Goal: Information Seeking & Learning: Learn about a topic

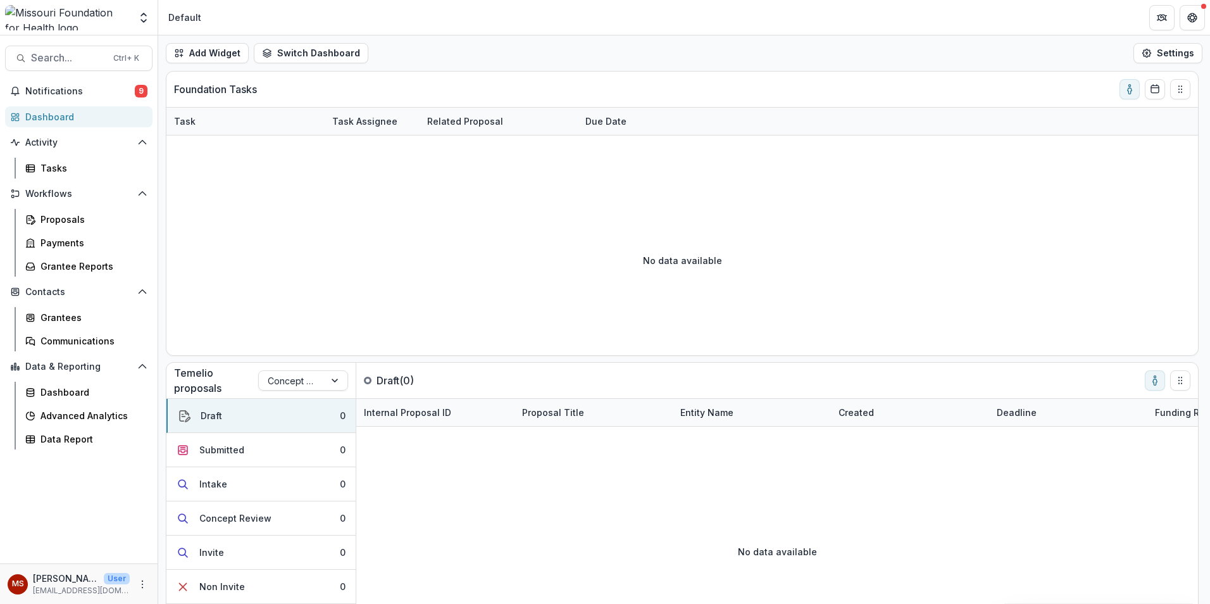
click at [64, 230] on div "Proposals Payments Grantee Reports" at bounding box center [86, 243] width 142 height 68
click at [73, 224] on div "Proposals" at bounding box center [91, 219] width 102 height 13
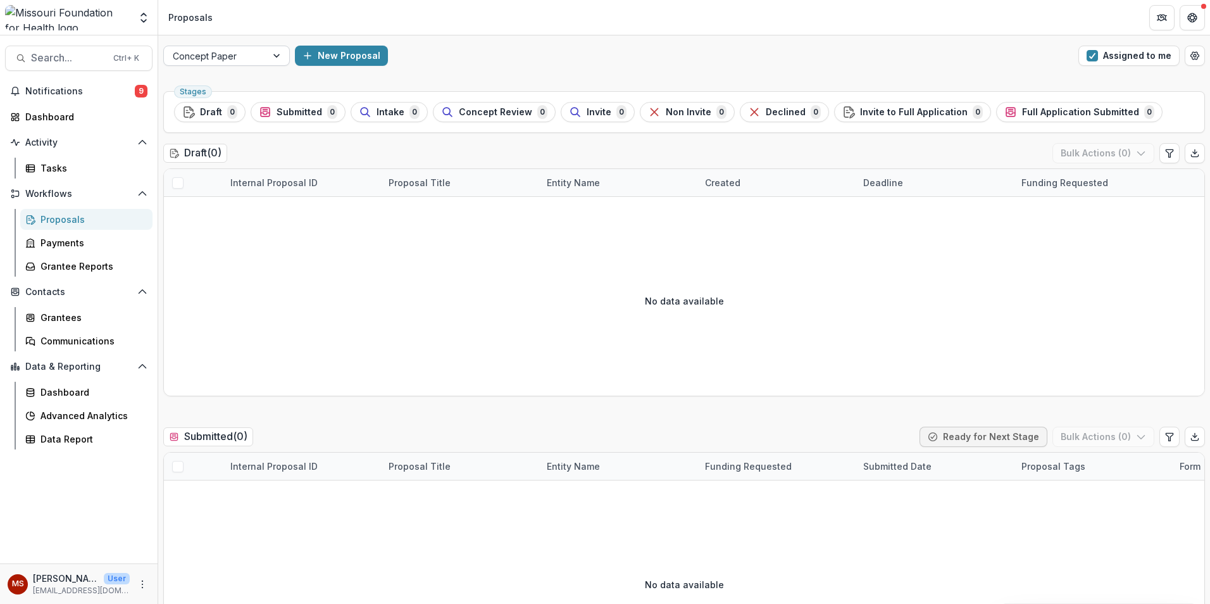
click at [248, 56] on div at bounding box center [215, 56] width 85 height 16
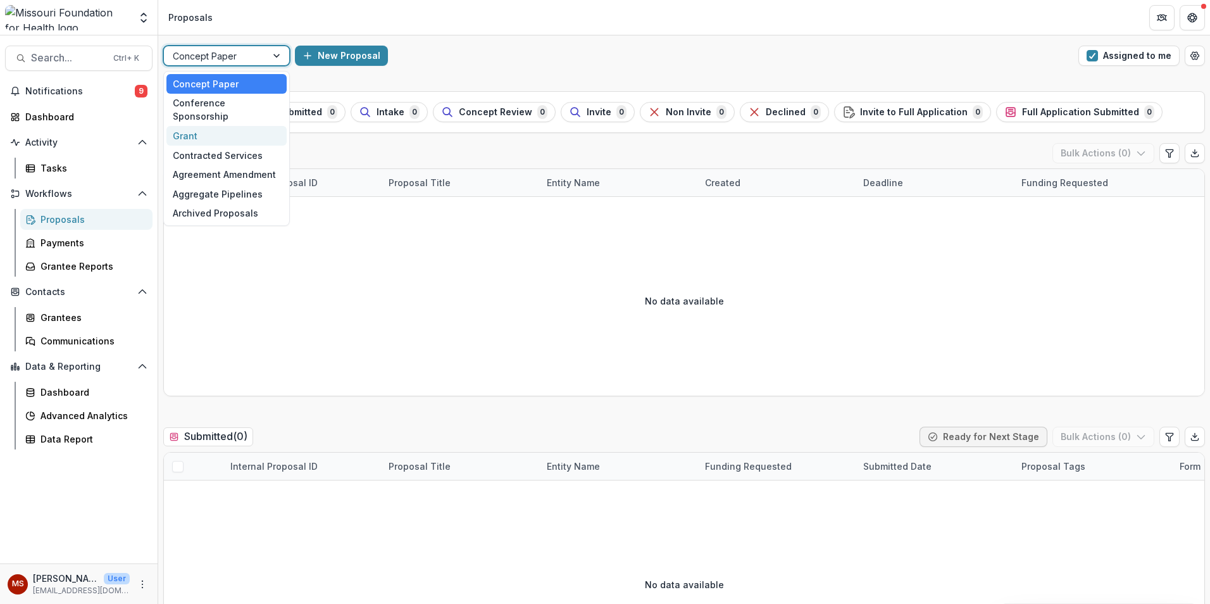
click at [219, 126] on div "Grant" at bounding box center [226, 136] width 120 height 20
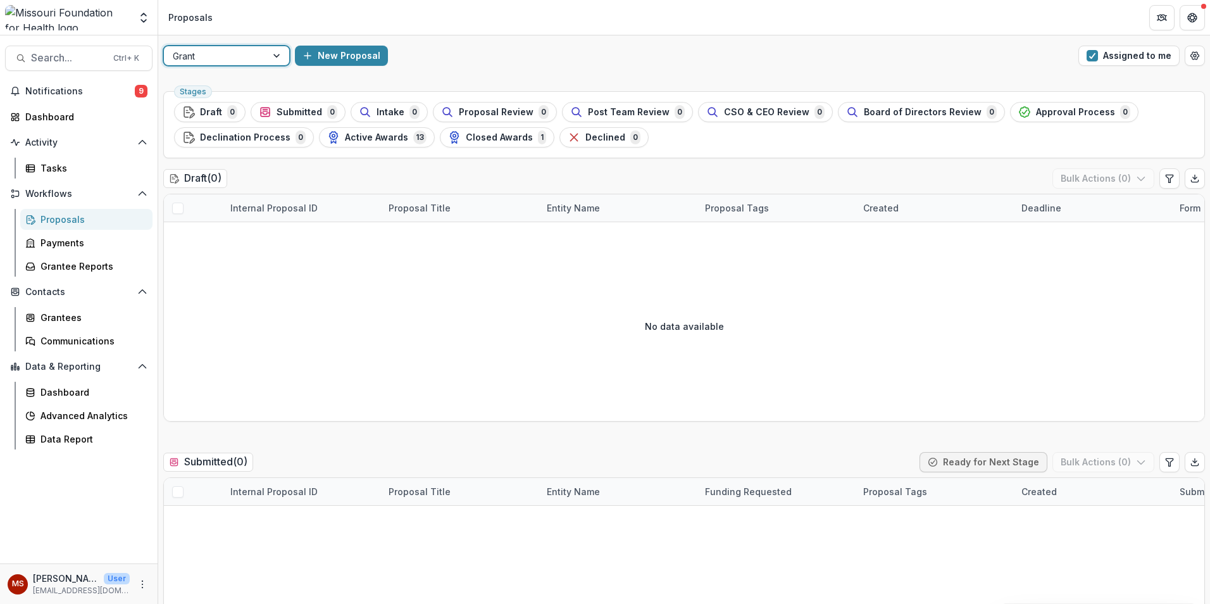
drag, startPoint x: 1095, startPoint y: 51, endPoint x: 1087, endPoint y: 79, distance: 29.6
click at [1095, 51] on span "button" at bounding box center [1091, 55] width 11 height 11
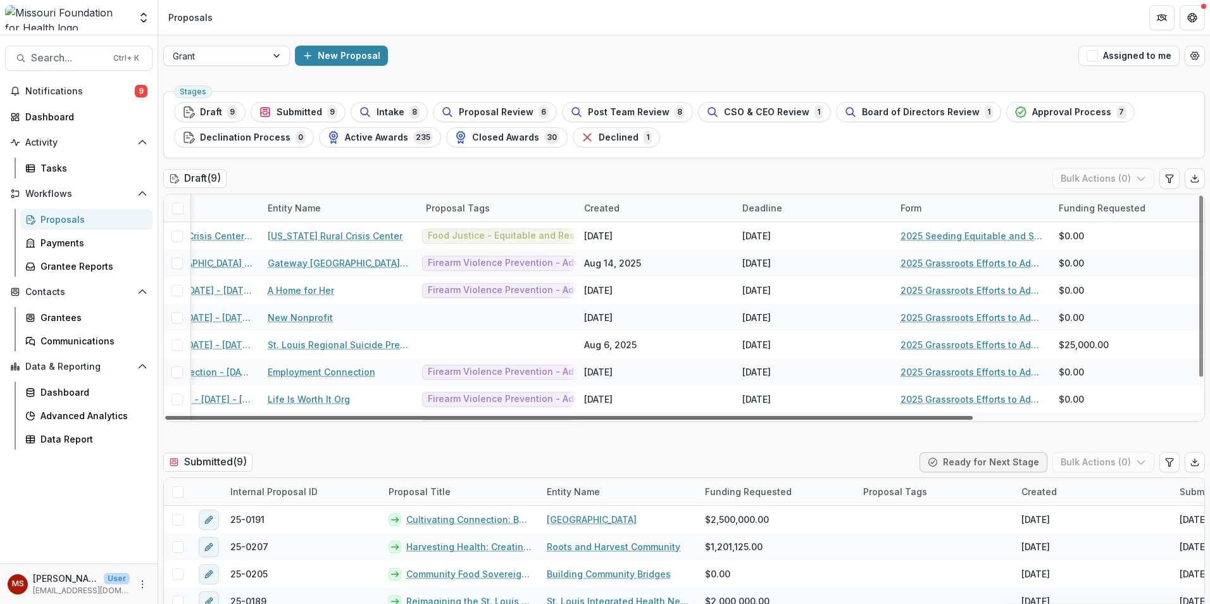
scroll to position [0, 288]
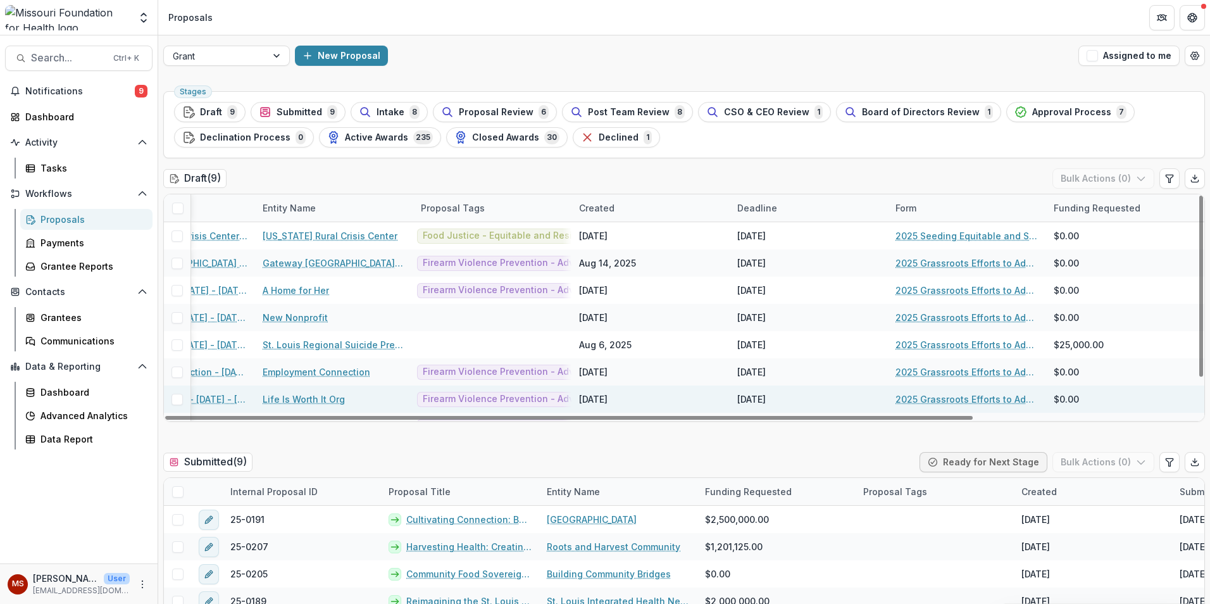
drag, startPoint x: 485, startPoint y: 418, endPoint x: 717, endPoint y: 395, distance: 232.7
click at [717, 416] on div at bounding box center [568, 418] width 807 height 4
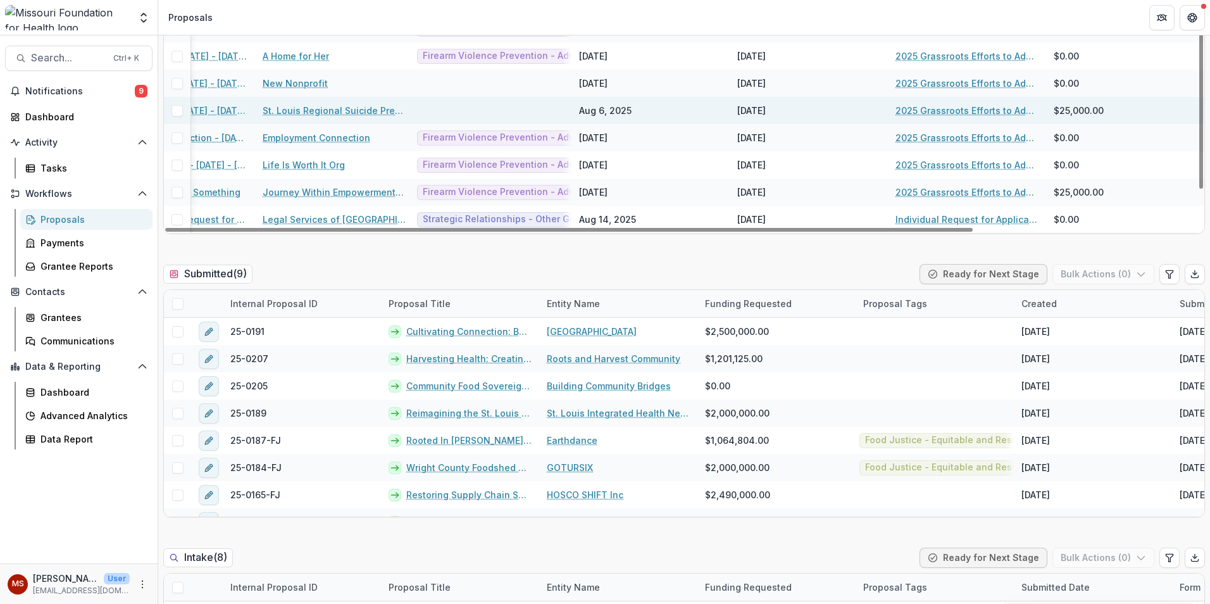
scroll to position [190, 0]
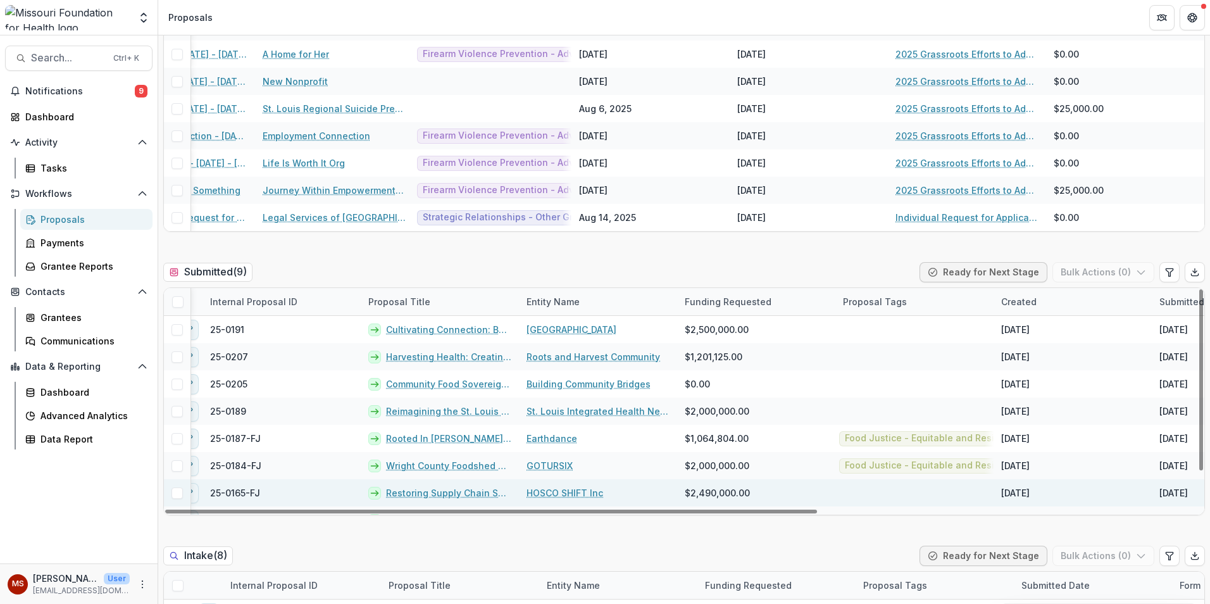
drag, startPoint x: 475, startPoint y: 511, endPoint x: 487, endPoint y: 502, distance: 15.3
click at [487, 509] on div at bounding box center [491, 511] width 652 height 4
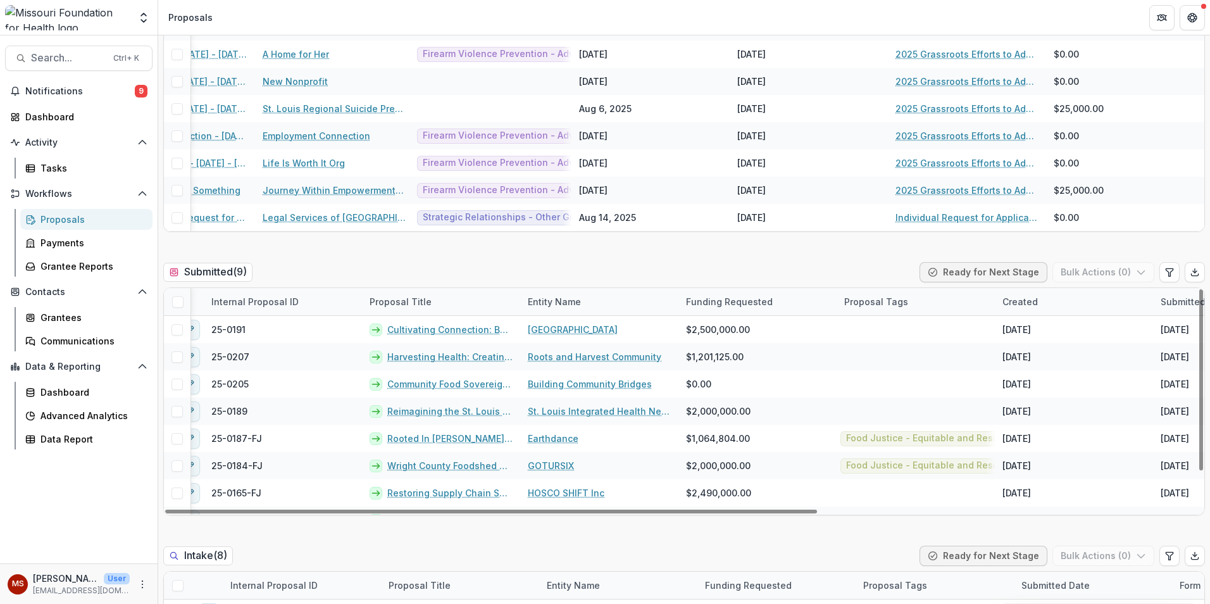
drag, startPoint x: 617, startPoint y: 514, endPoint x: 757, endPoint y: 518, distance: 139.9
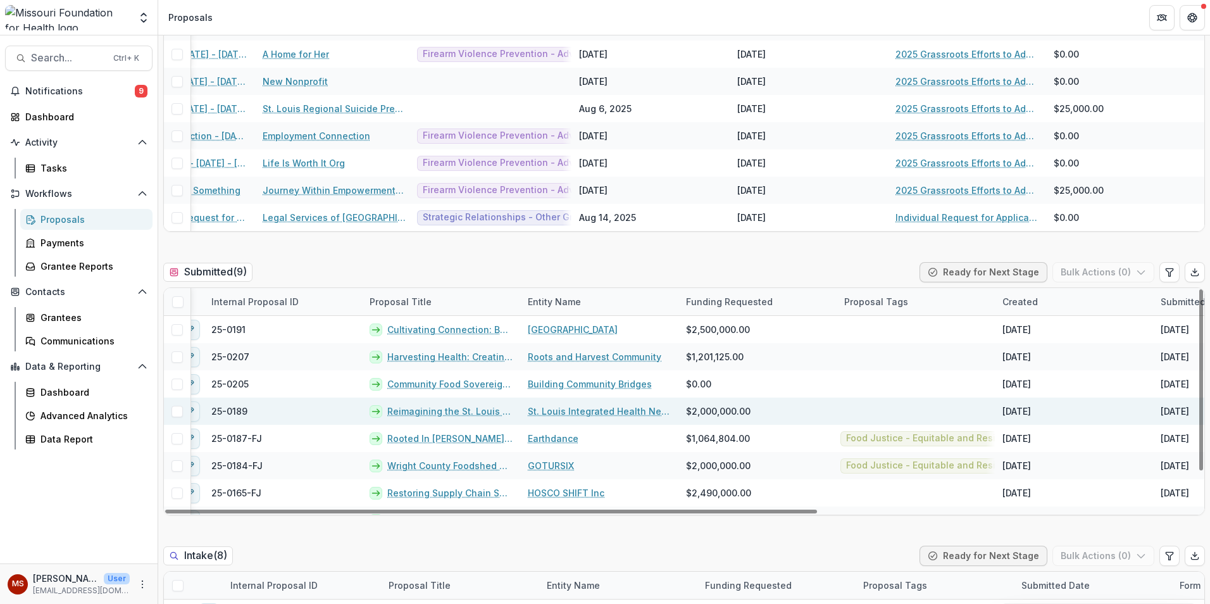
click at [408, 408] on link "Reimagining the St. Louis Food Systems Landscape" at bounding box center [449, 410] width 125 height 13
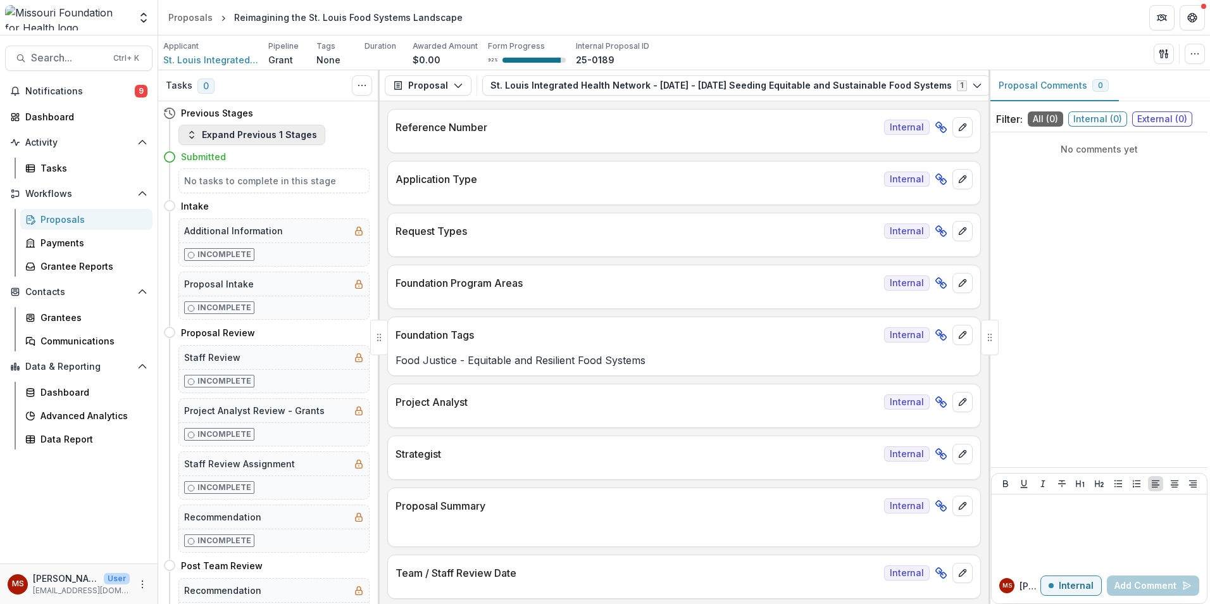
click at [236, 135] on button "Expand Previous 1 Stages" at bounding box center [251, 135] width 147 height 20
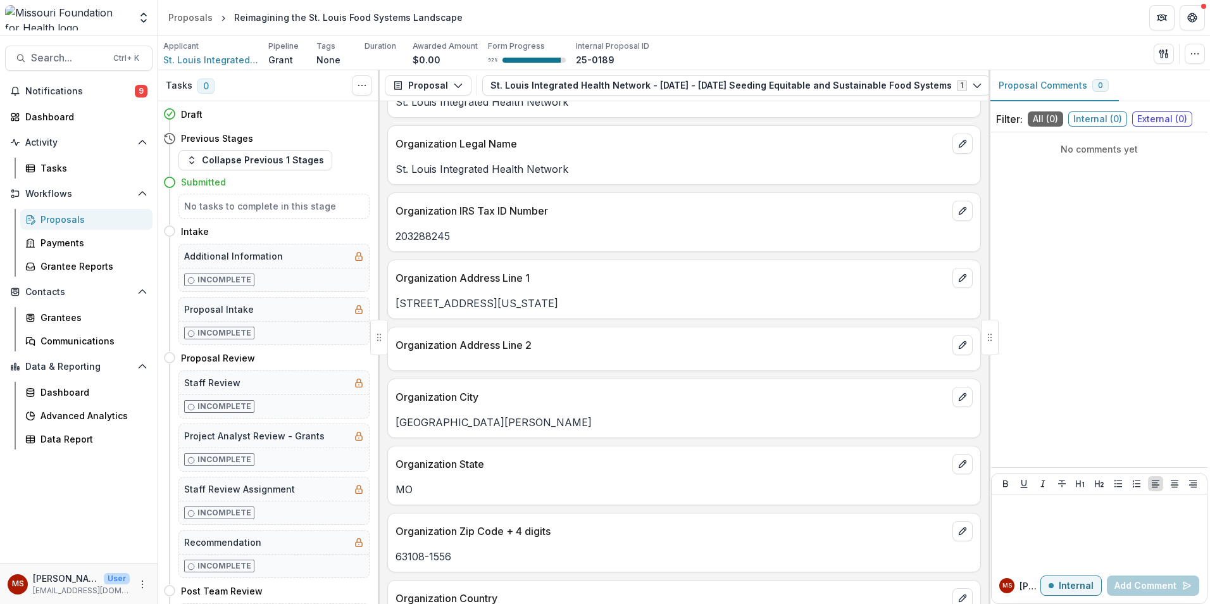
scroll to position [1202, 0]
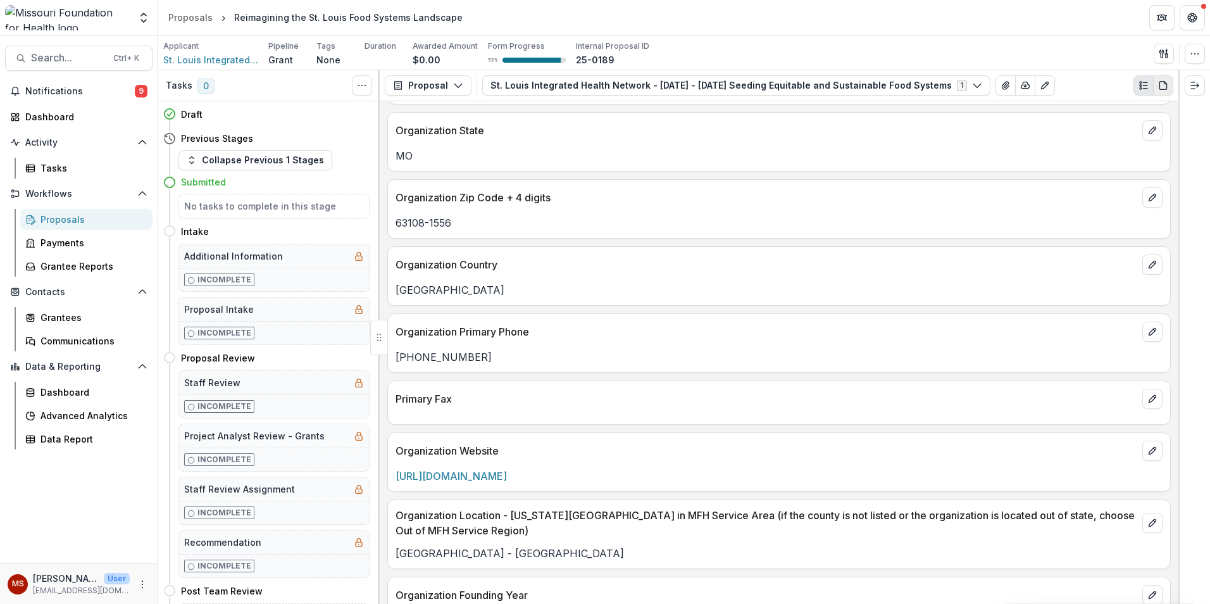
click at [1164, 81] on icon "PDF view" at bounding box center [1163, 85] width 10 height 10
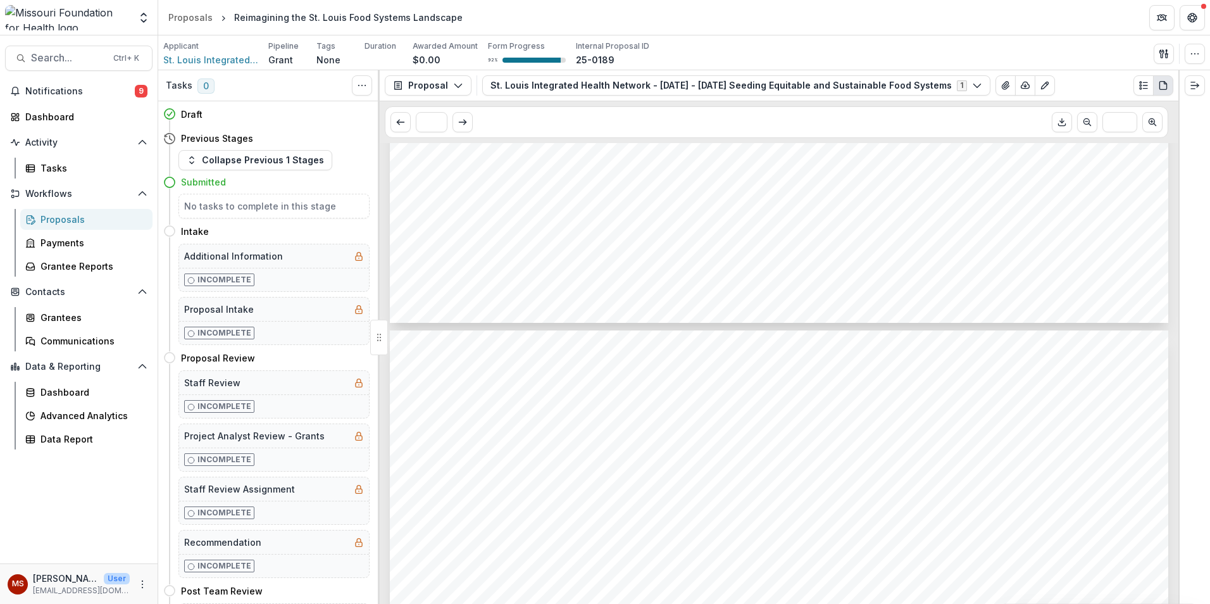
scroll to position [3606, 0]
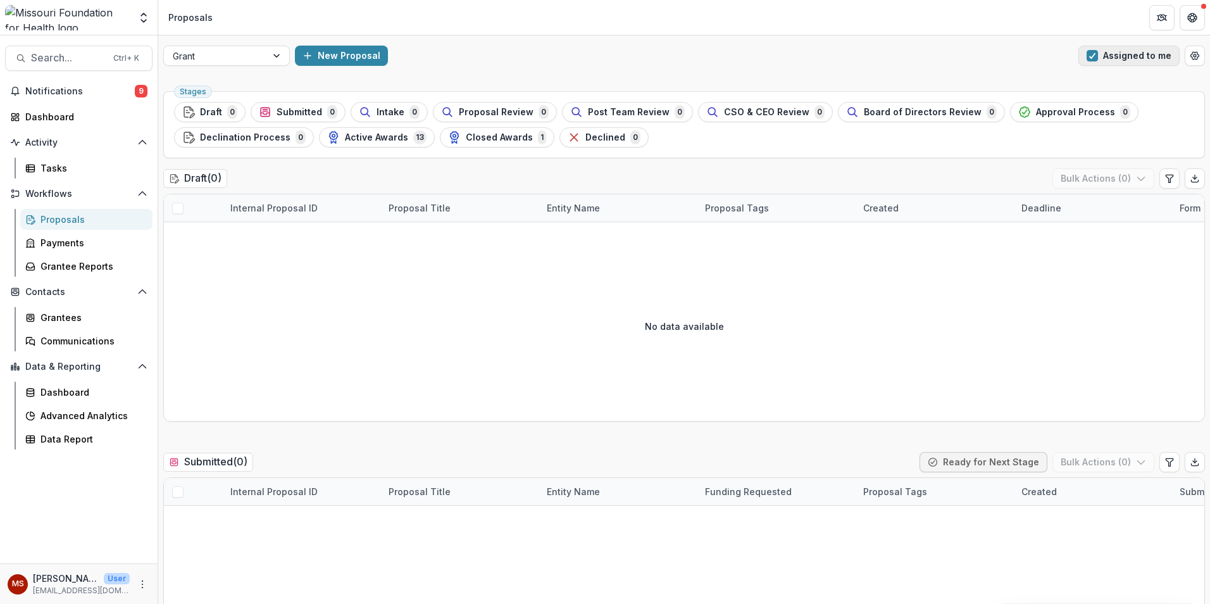
click at [1093, 53] on span "button" at bounding box center [1091, 55] width 11 height 11
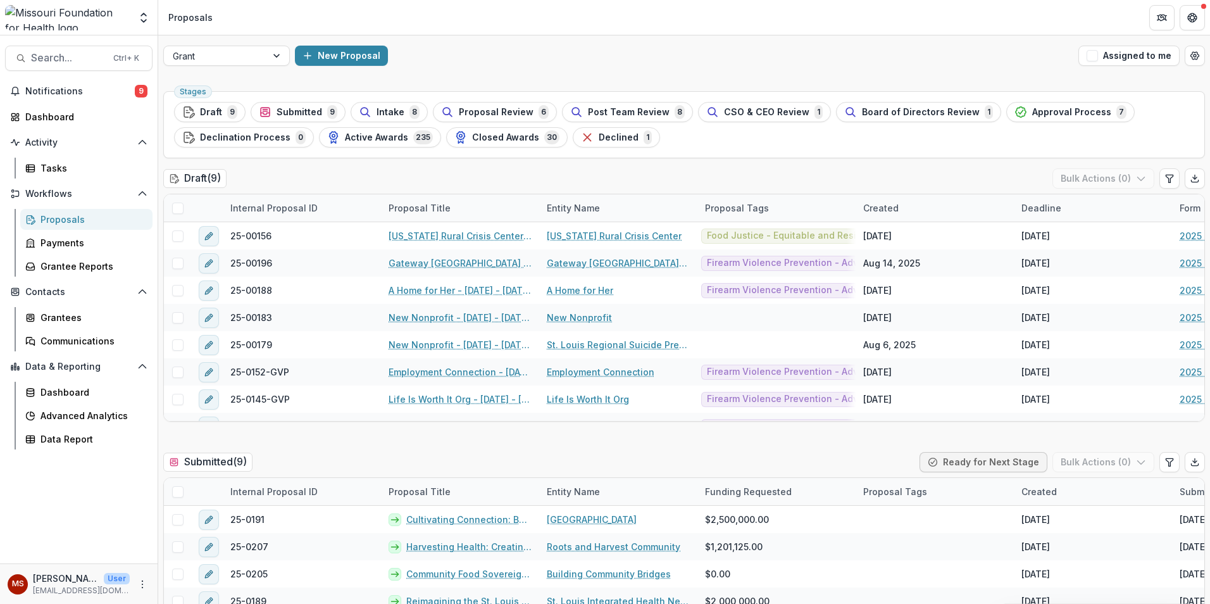
drag, startPoint x: 1092, startPoint y: 51, endPoint x: 982, endPoint y: 85, distance: 115.5
click at [1091, 51] on span "button" at bounding box center [1091, 55] width 11 height 11
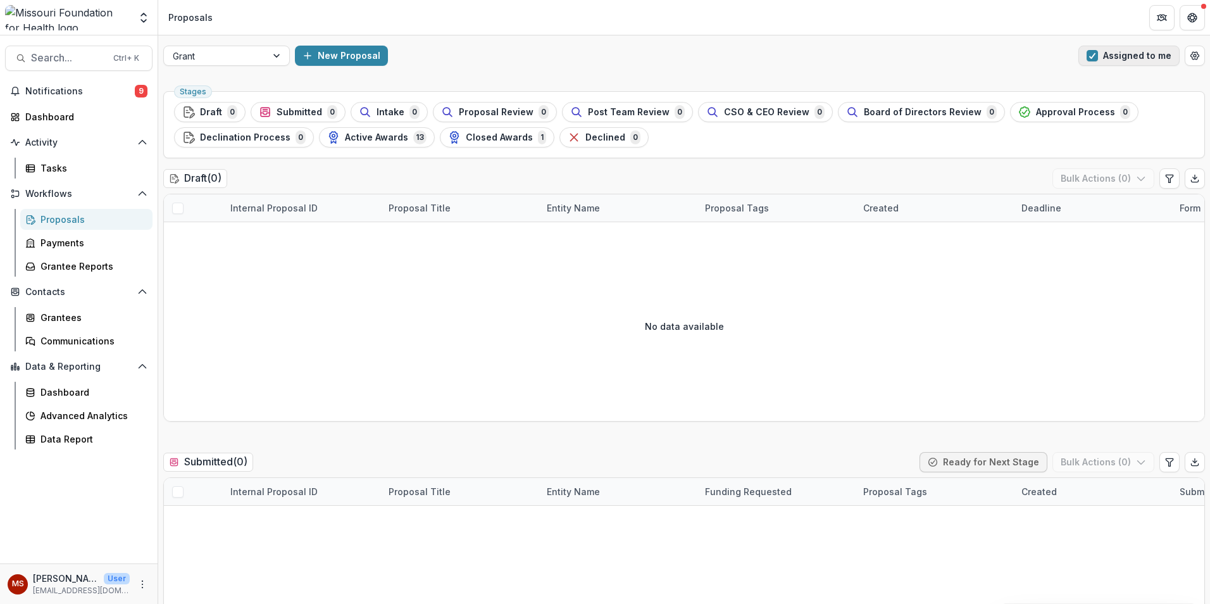
click at [1090, 54] on span "button" at bounding box center [1091, 55] width 11 height 11
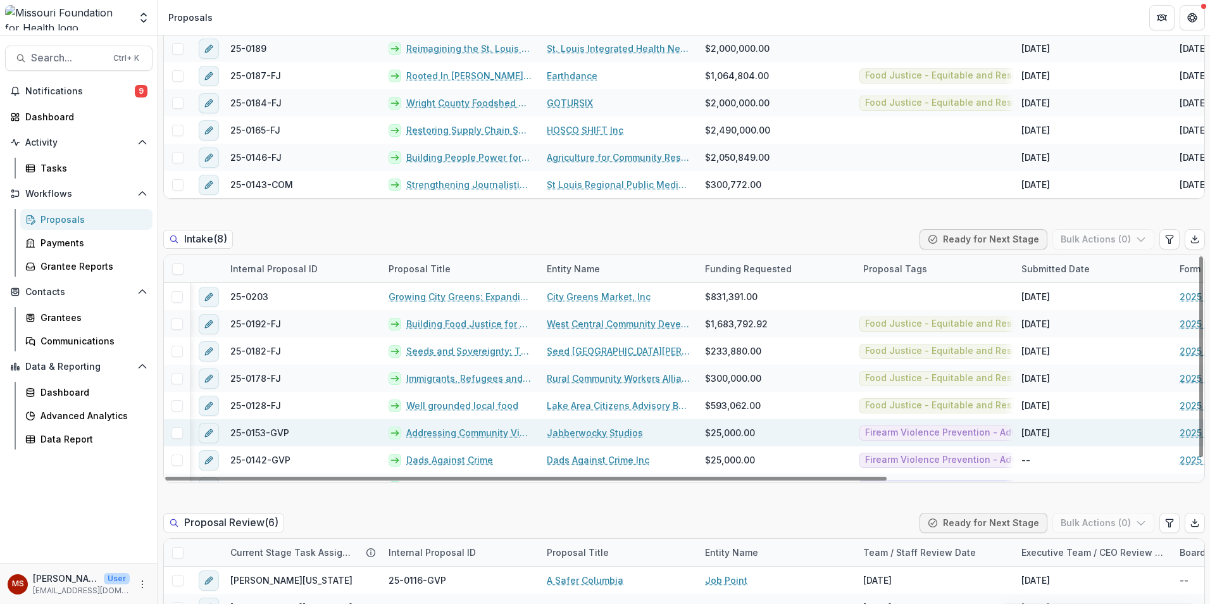
drag, startPoint x: 566, startPoint y: 480, endPoint x: 506, endPoint y: 428, distance: 79.0
click at [506, 476] on div at bounding box center [525, 478] width 721 height 4
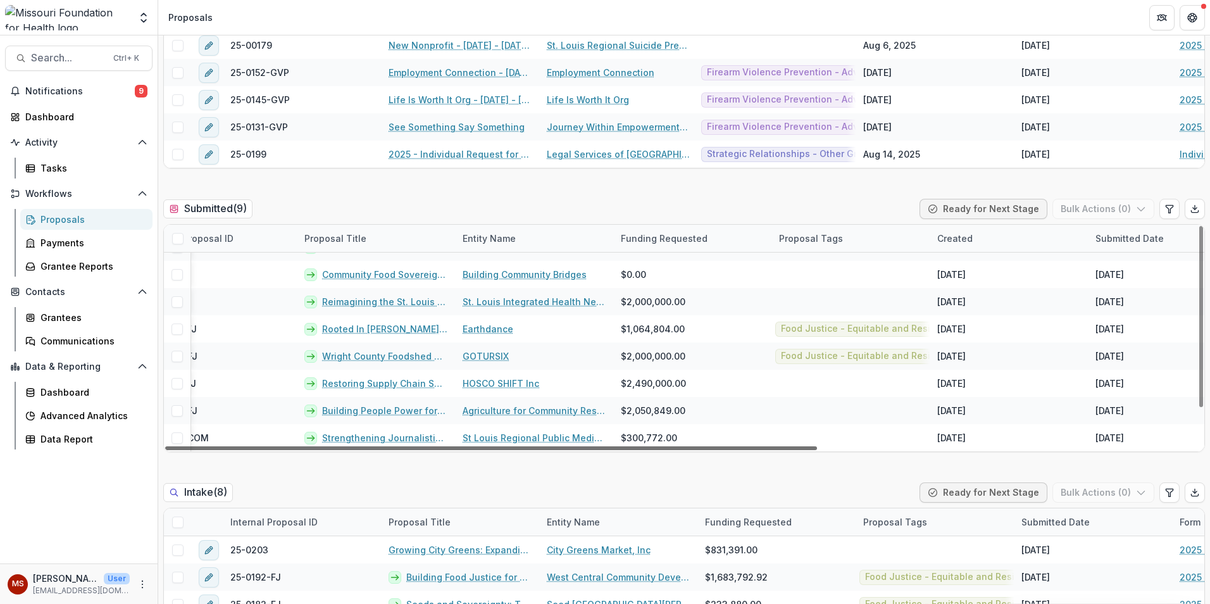
scroll to position [46, 0]
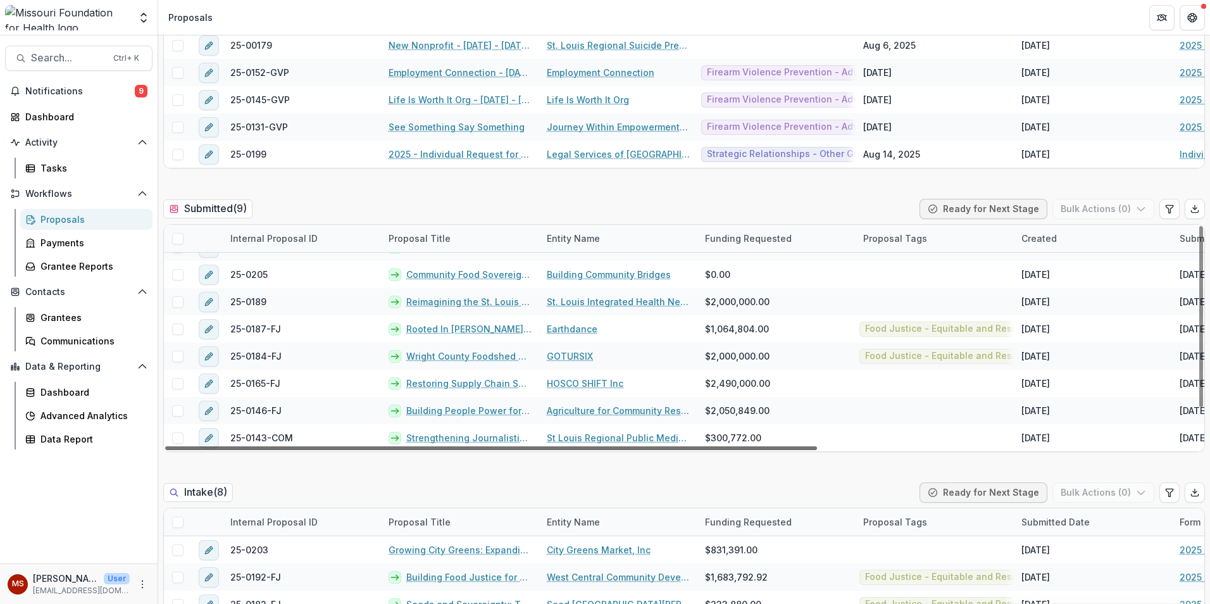
drag, startPoint x: 472, startPoint y: 447, endPoint x: 414, endPoint y: 469, distance: 61.7
click at [414, 450] on div at bounding box center [491, 448] width 652 height 4
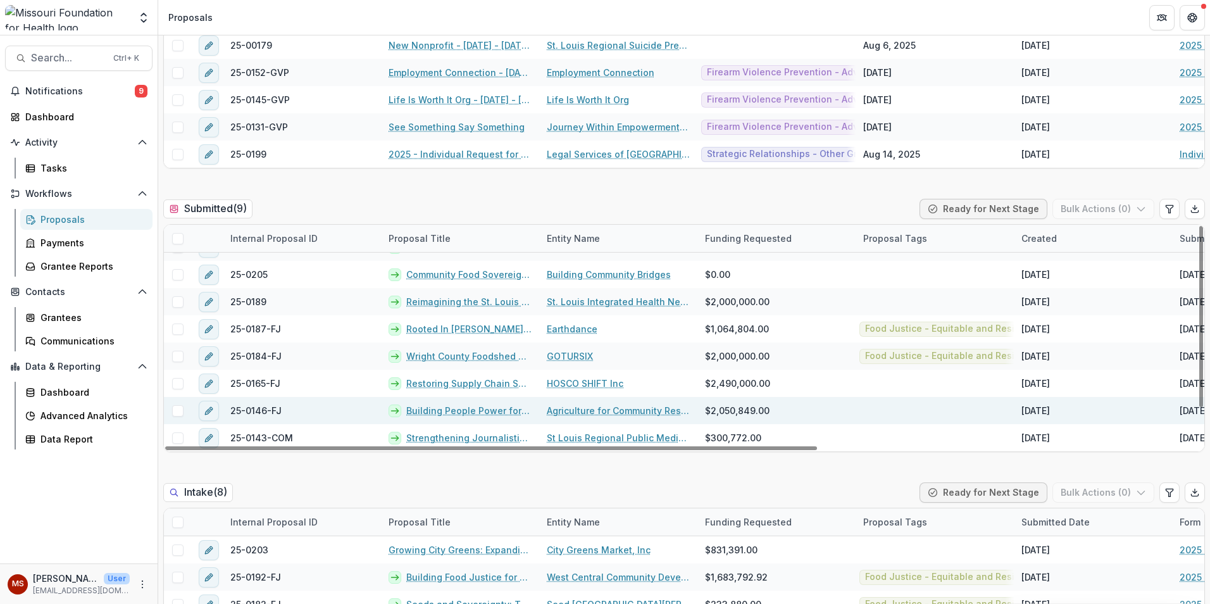
click at [456, 410] on link "Building People Power for an Equitable, Sustainable Food System" at bounding box center [468, 410] width 125 height 13
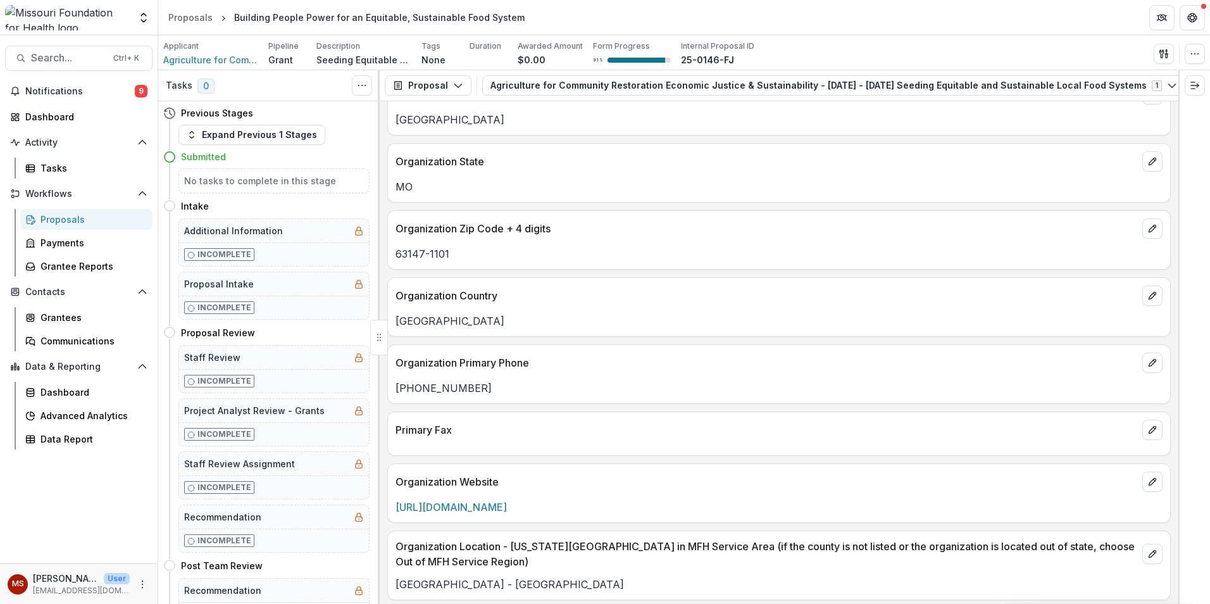
scroll to position [1329, 0]
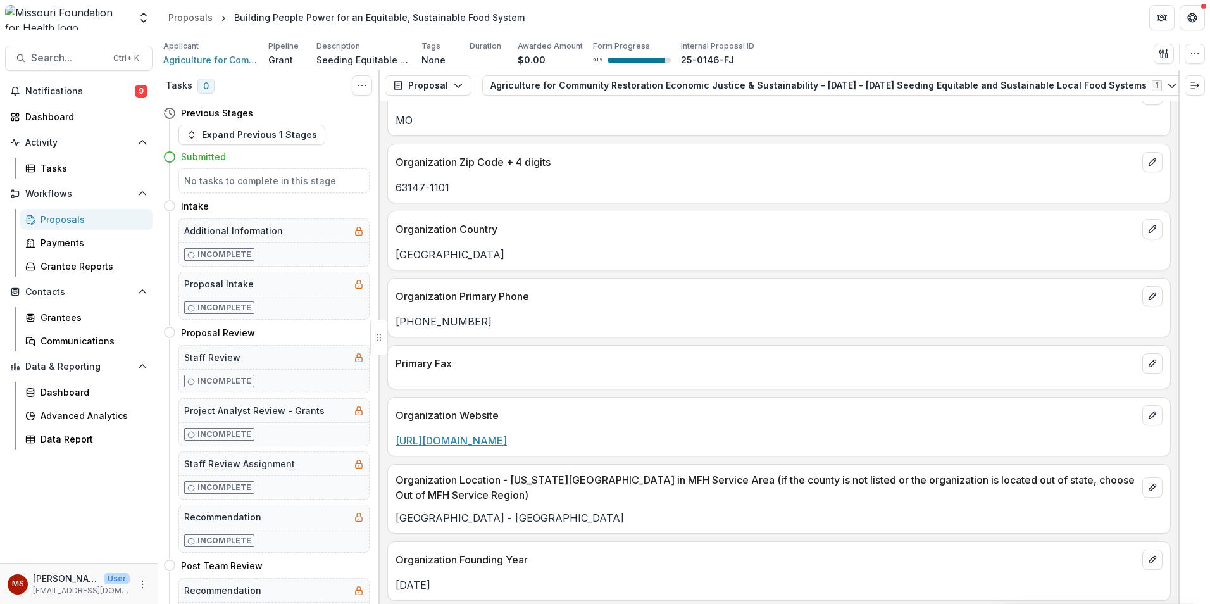
click at [480, 438] on link "[URL][DOMAIN_NAME]" at bounding box center [450, 440] width 111 height 13
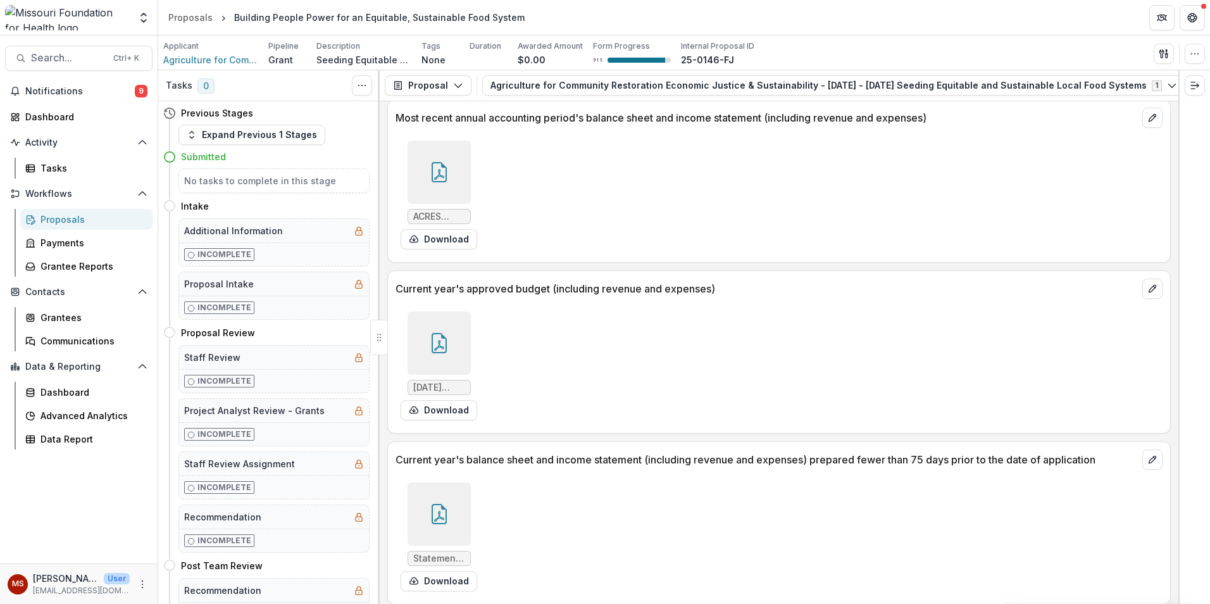
scroll to position [4846, 0]
